Goal: Navigation & Orientation: Find specific page/section

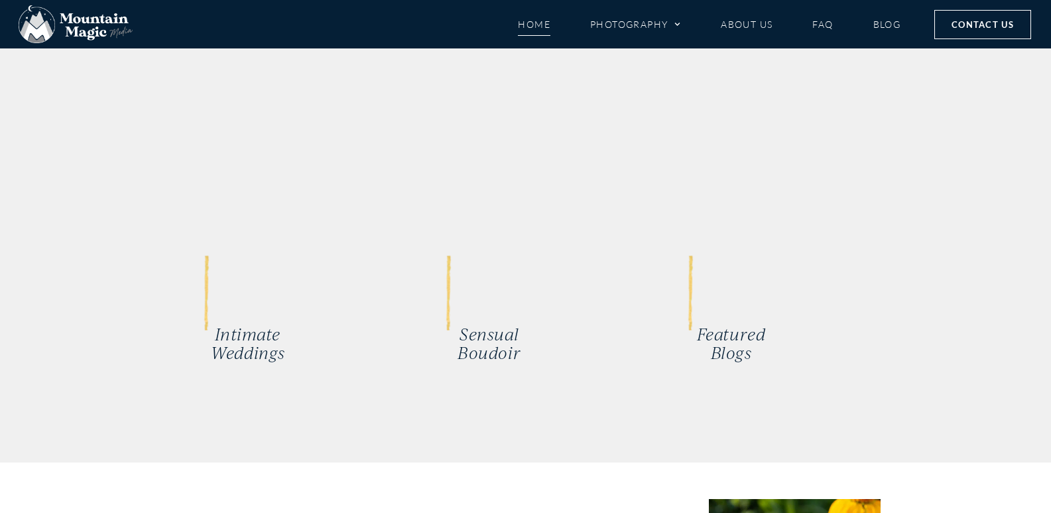
scroll to position [3117, 0]
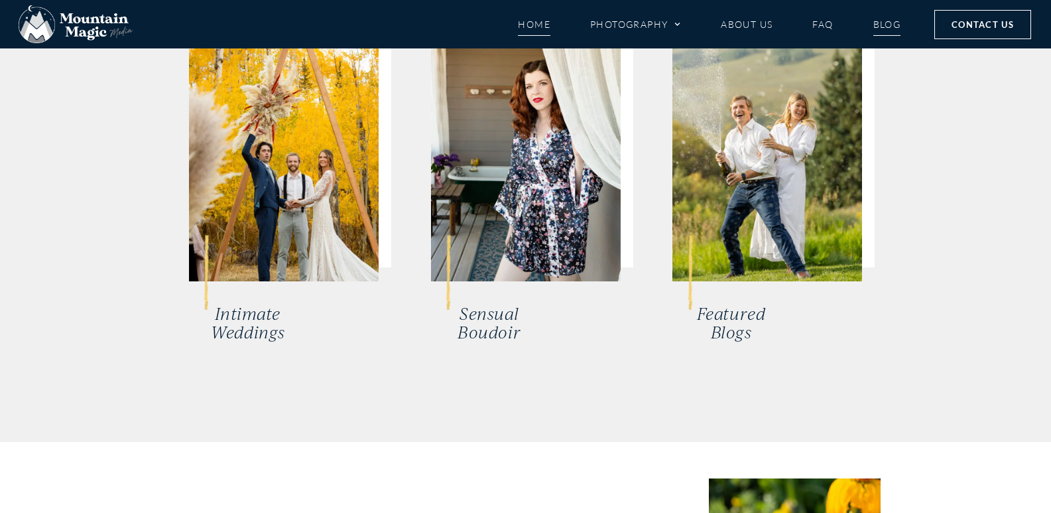
click at [889, 24] on link "Blog" at bounding box center [888, 24] width 28 height 23
click at [885, 23] on link "Blog" at bounding box center [888, 24] width 28 height 23
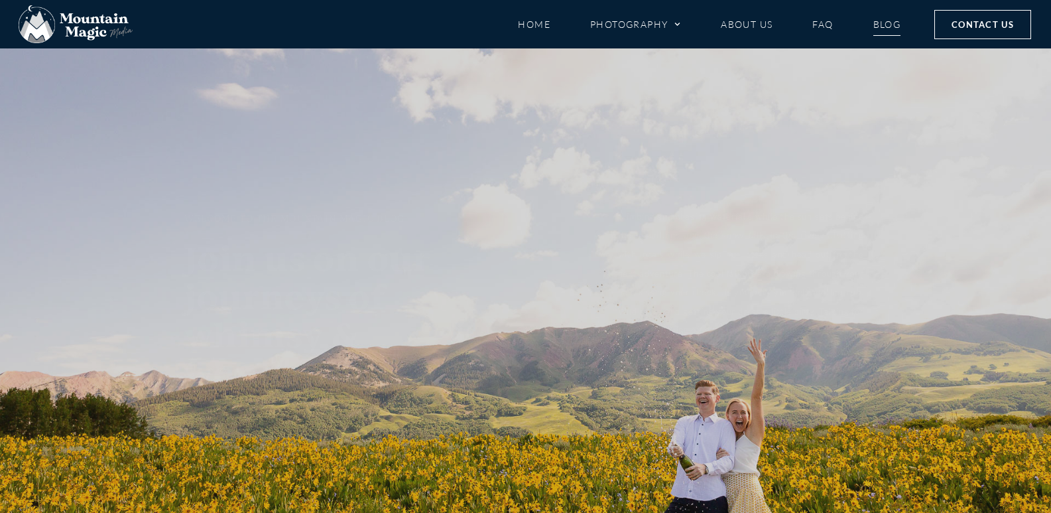
click at [84, 24] on img at bounding box center [76, 24] width 114 height 38
